Goal: Information Seeking & Learning: Check status

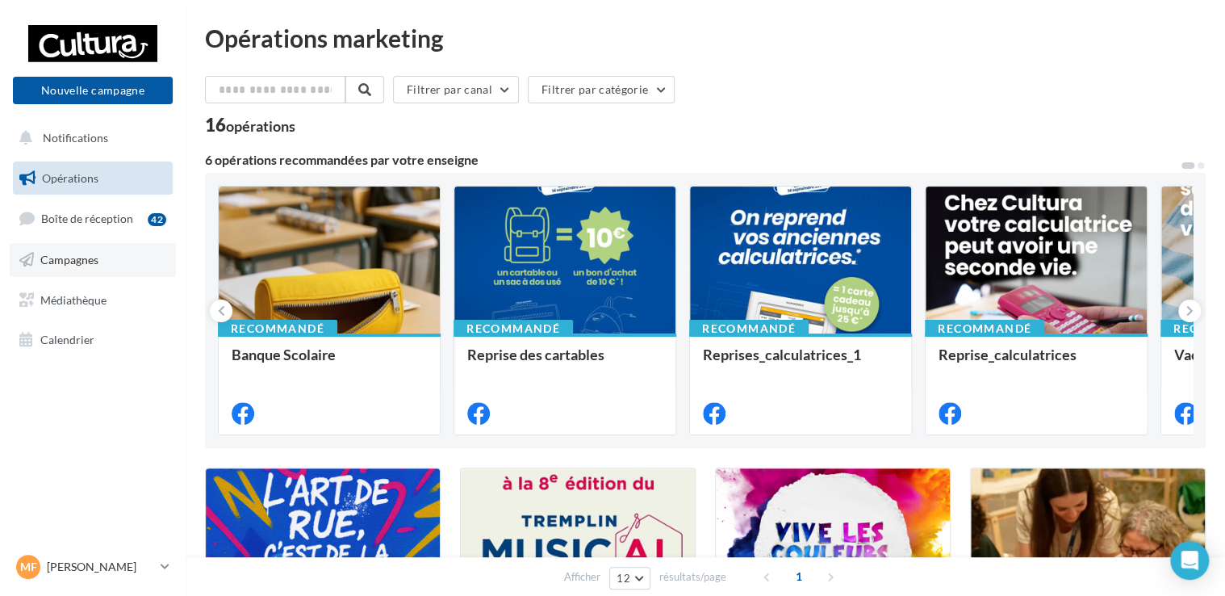
click at [59, 260] on span "Campagnes" at bounding box center [69, 260] width 58 height 14
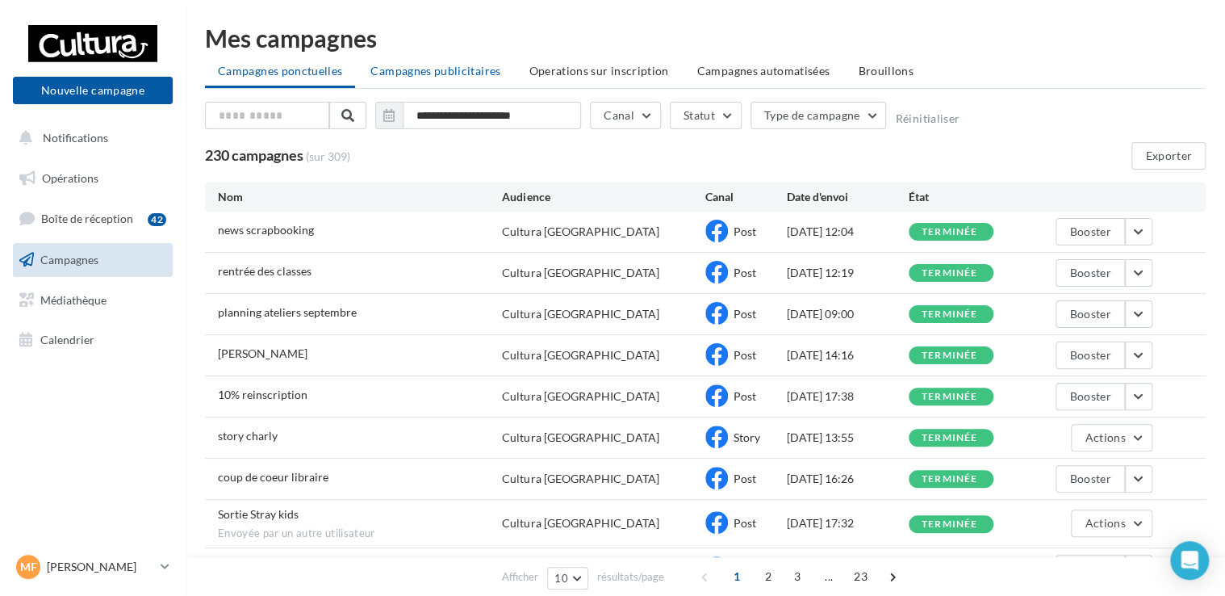
click at [452, 66] on span "Campagnes publicitaires" at bounding box center [436, 71] width 130 height 14
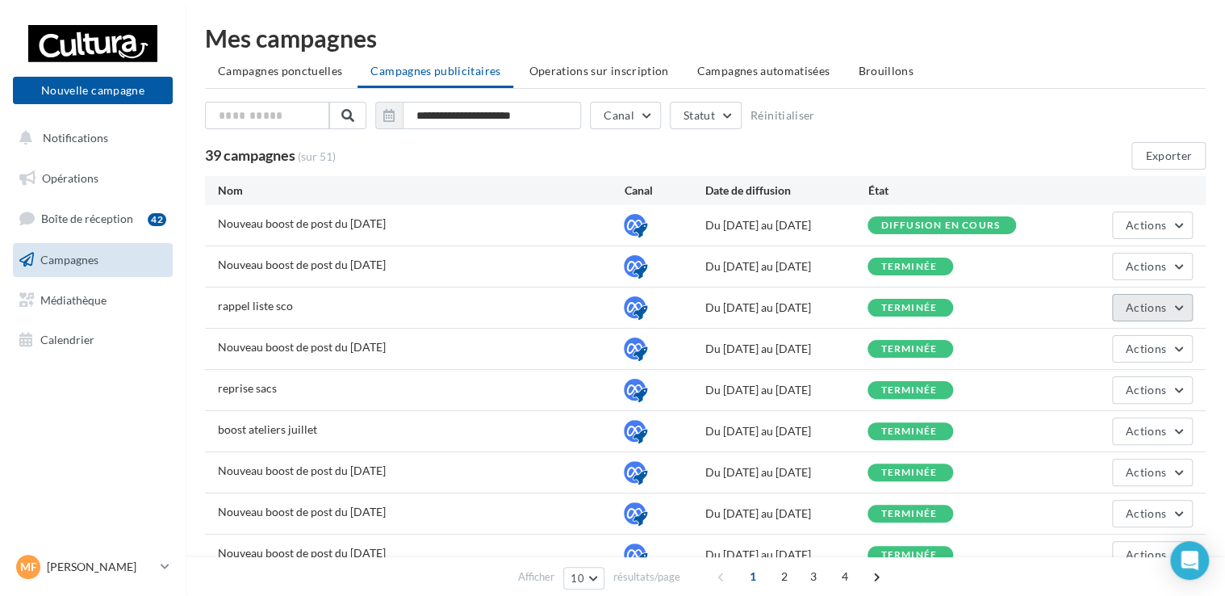
click at [1144, 318] on button "Actions" at bounding box center [1152, 307] width 81 height 27
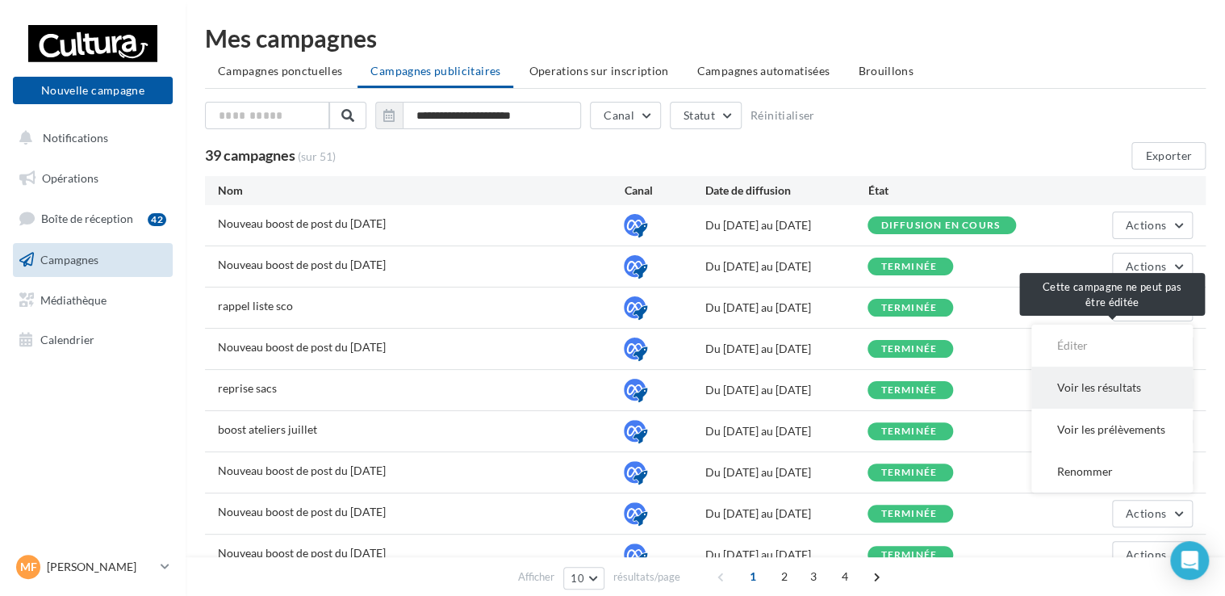
click at [1085, 379] on button "Voir les résultats" at bounding box center [1112, 387] width 161 height 42
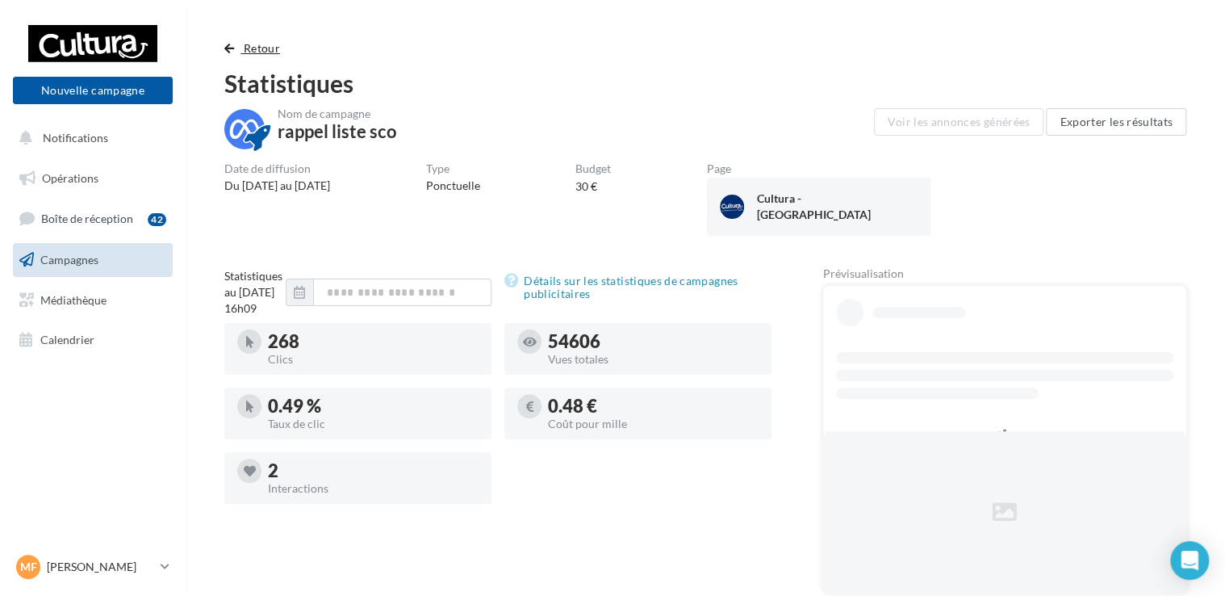
click at [265, 51] on span "Retour" at bounding box center [262, 48] width 36 height 14
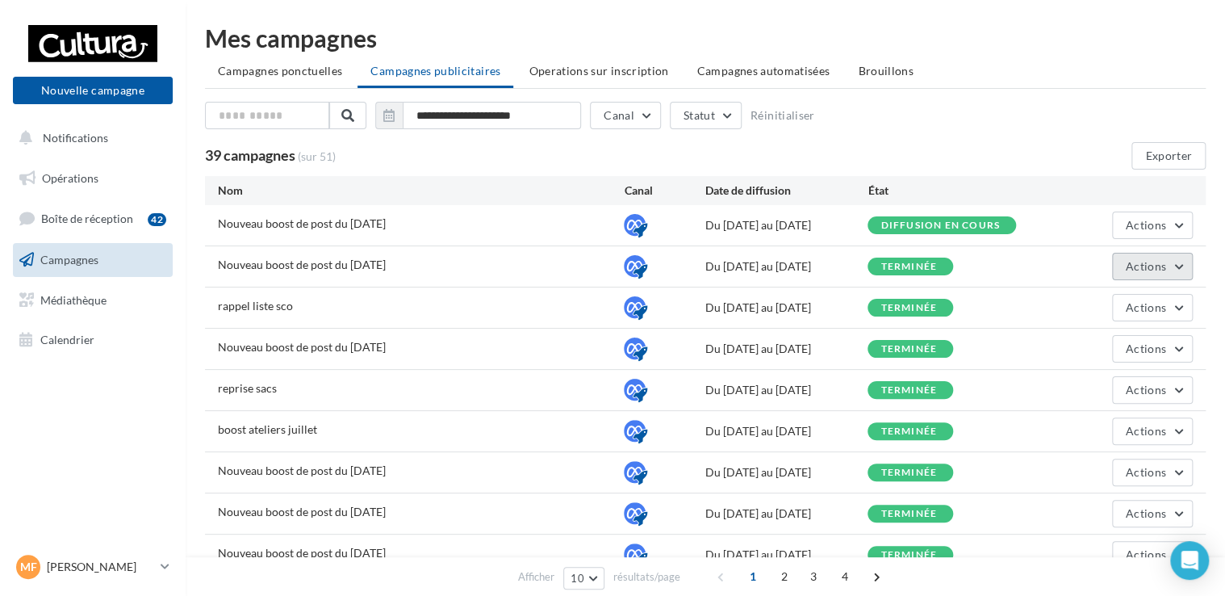
click at [1173, 266] on button "Actions" at bounding box center [1152, 266] width 81 height 27
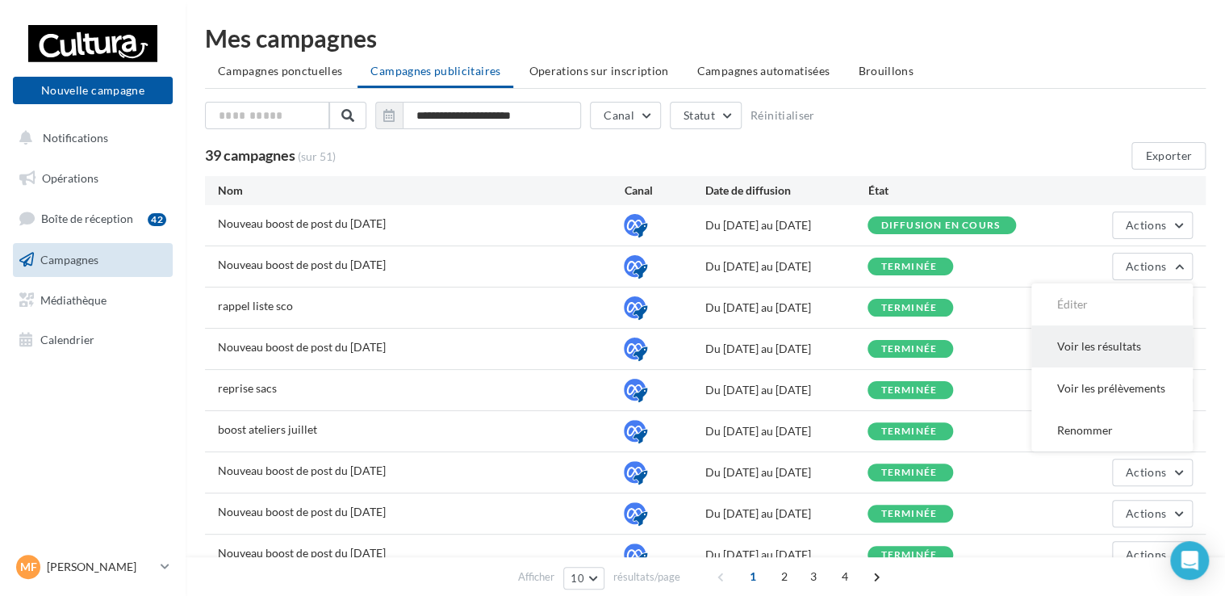
click at [1120, 347] on button "Voir les résultats" at bounding box center [1112, 346] width 161 height 42
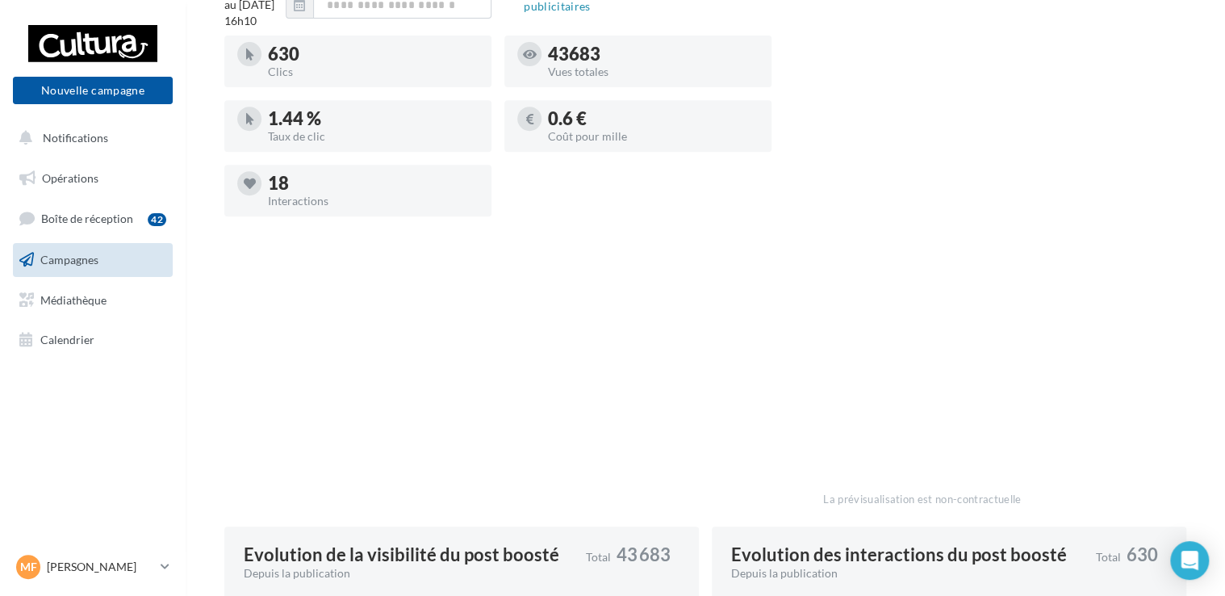
scroll to position [242, 0]
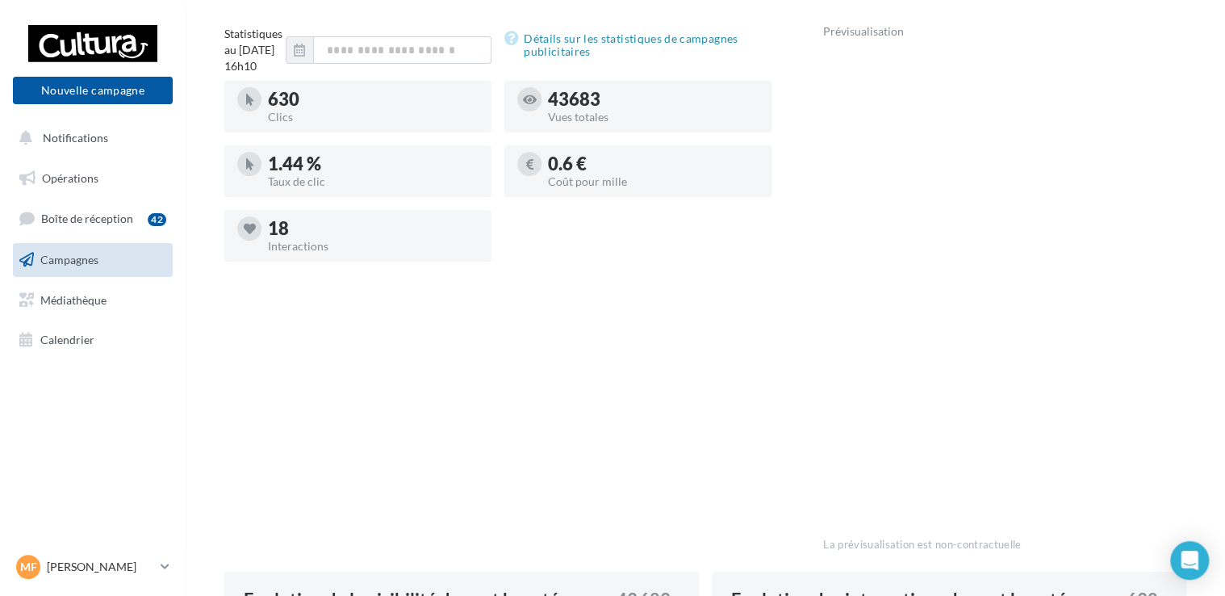
click at [711, 402] on div "Statistiques au 04 septembre 2025 - 16h10 Détails sur les statistiques de campa…" at bounding box center [497, 295] width 547 height 539
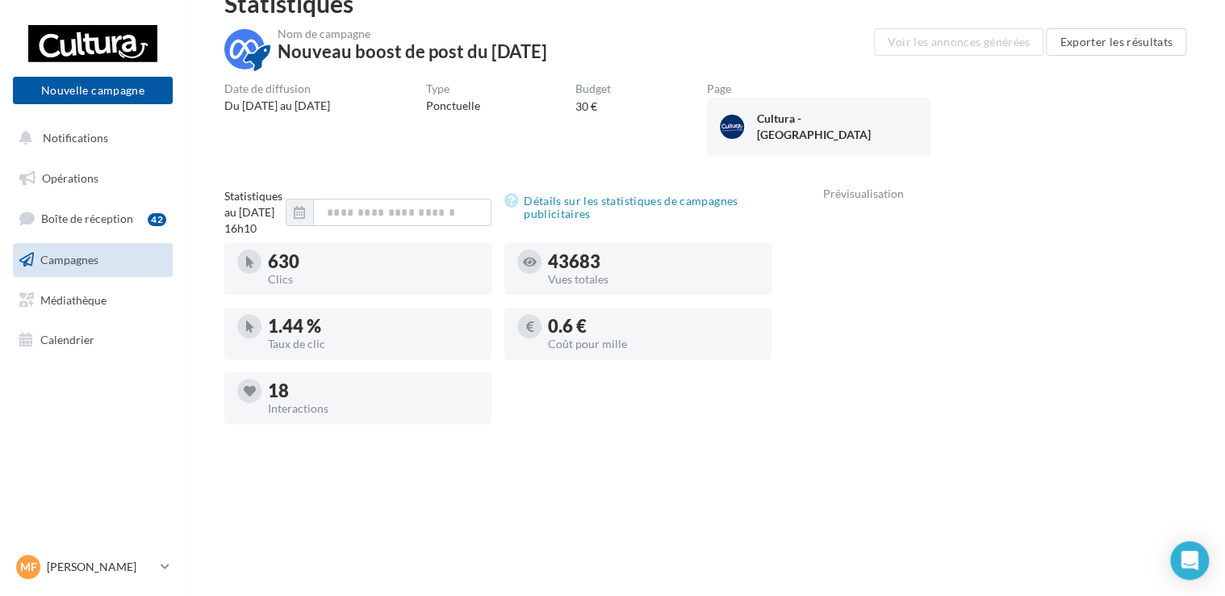
scroll to position [77, 0]
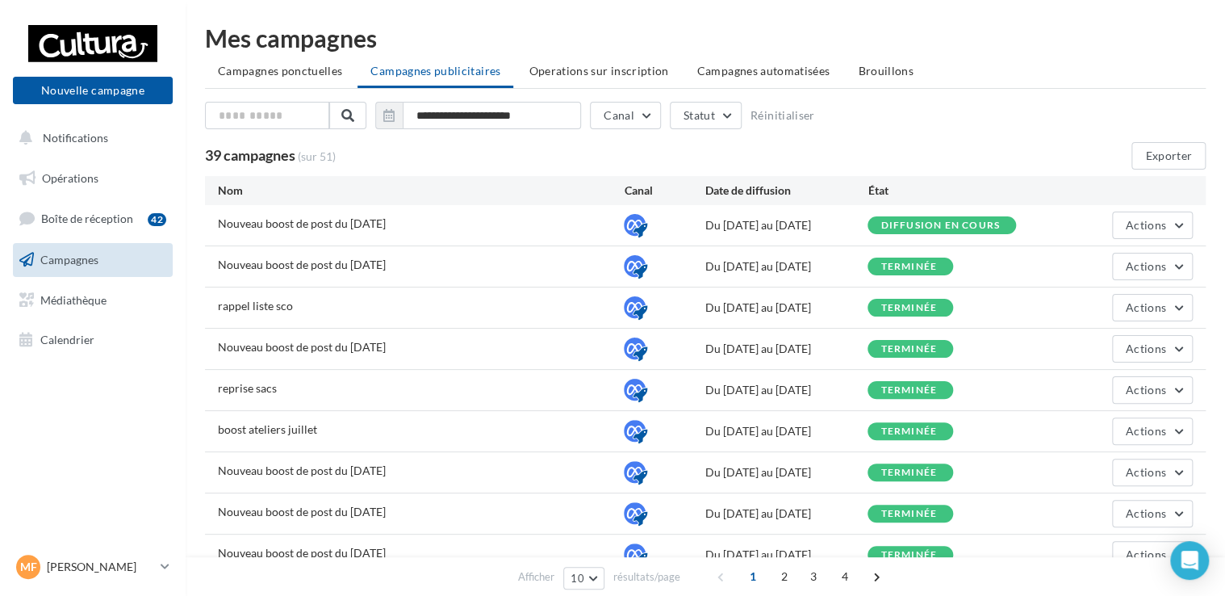
click at [867, 86] on ul "Campagnes ponctuelles Campagnes publicitaires Operations sur inscription Campag…" at bounding box center [705, 73] width 1001 height 32
click at [867, 82] on li "Brouillons" at bounding box center [886, 71] width 82 height 29
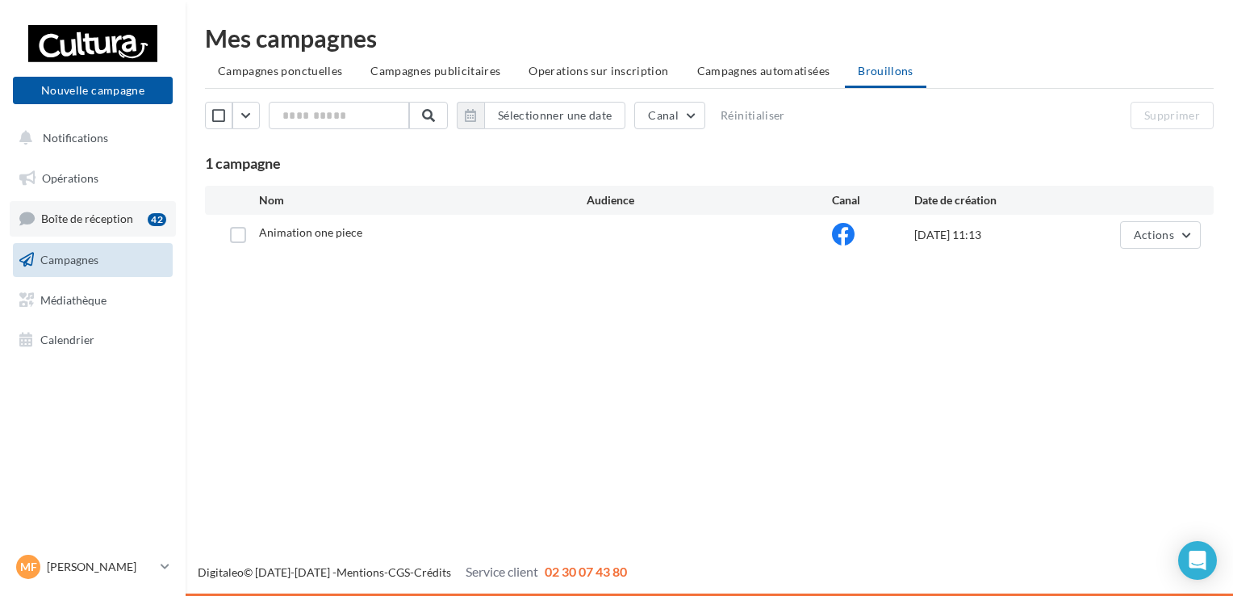
click at [129, 232] on link "Boîte de réception 42" at bounding box center [93, 218] width 166 height 35
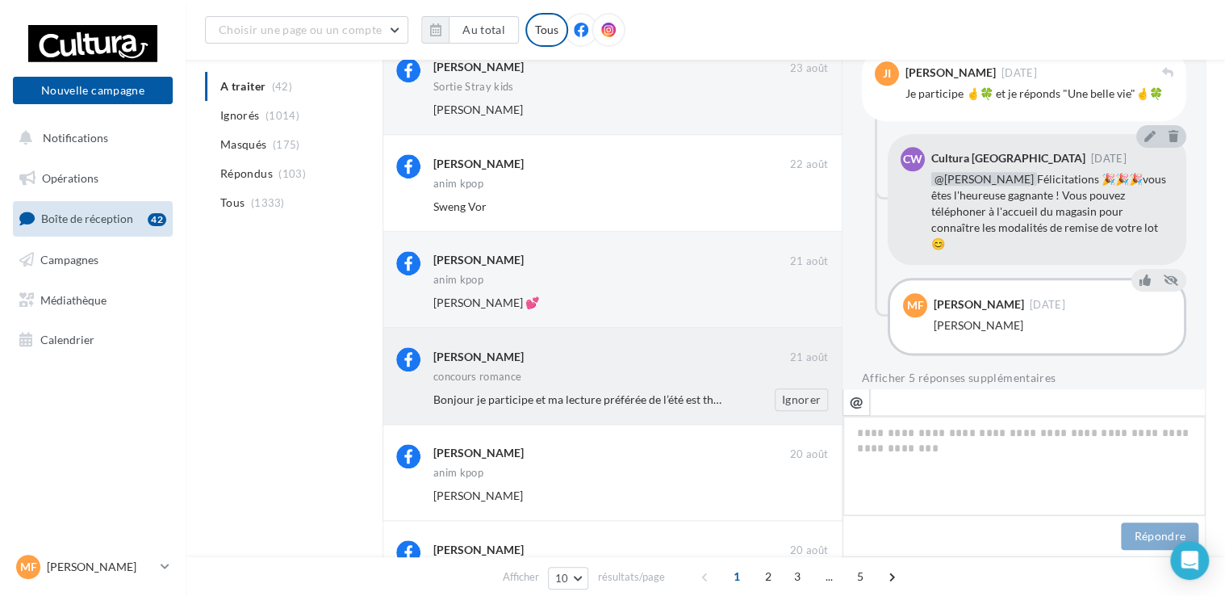
scroll to position [633, 0]
